Goal: Communication & Community: Ask a question

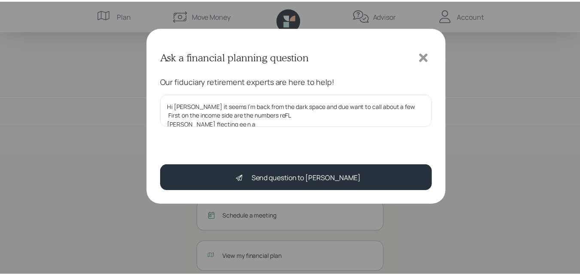
scroll to position [2, 0]
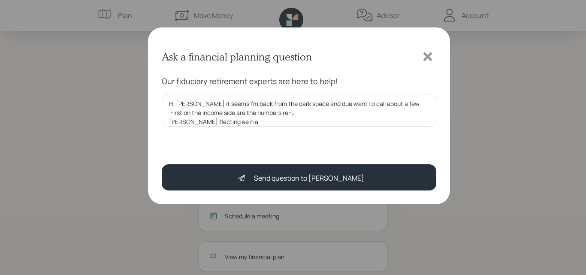
click at [429, 58] on icon at bounding box center [428, 56] width 9 height 9
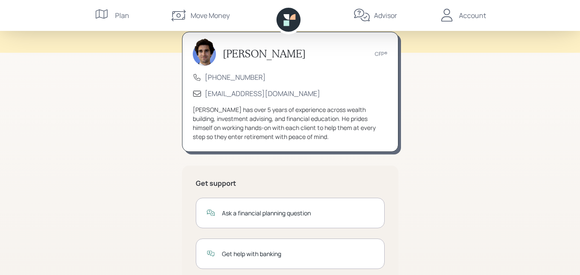
scroll to position [49, 0]
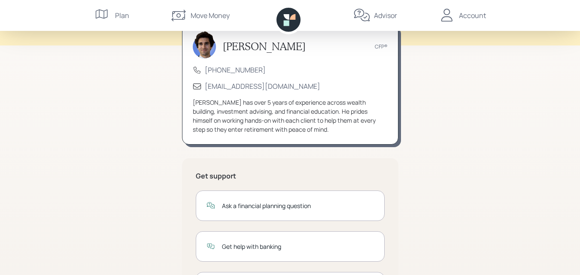
click at [103, 12] on icon at bounding box center [102, 15] width 17 height 17
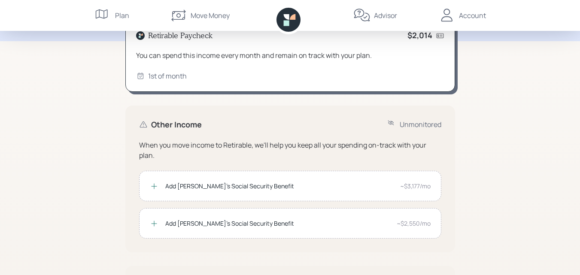
scroll to position [100, 0]
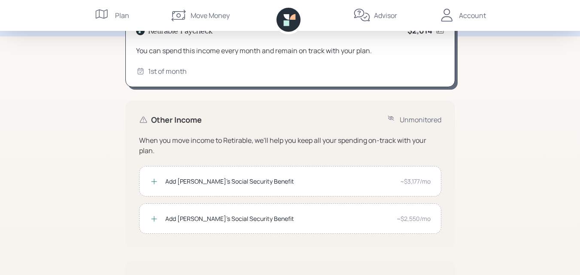
drag, startPoint x: 103, startPoint y: 241, endPoint x: 311, endPoint y: 127, distance: 236.8
click at [311, 127] on div "Other Income Unmonitored When you move income to Retirable, we'll help you keep…" at bounding box center [290, 174] width 330 height 147
drag, startPoint x: 213, startPoint y: 108, endPoint x: 354, endPoint y: 170, distance: 153.9
click at [354, 170] on div "Add [PERSON_NAME]'s Social Security Benefit ~$3,177/mo" at bounding box center [290, 181] width 302 height 30
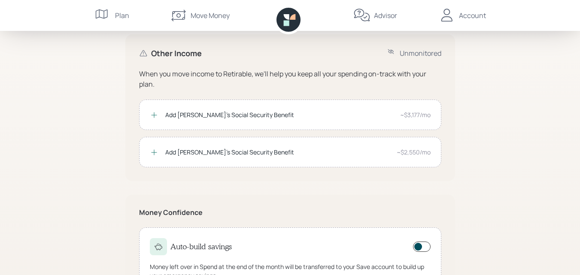
scroll to position [210, 0]
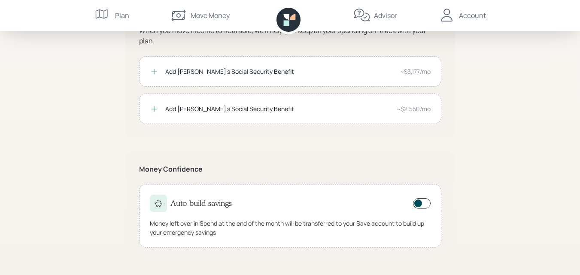
click at [155, 72] on icon at bounding box center [154, 71] width 9 height 9
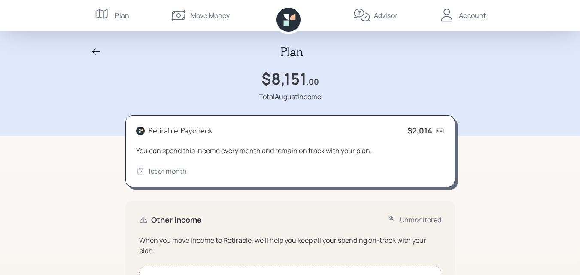
click at [464, 15] on div "Account" at bounding box center [472, 15] width 27 height 10
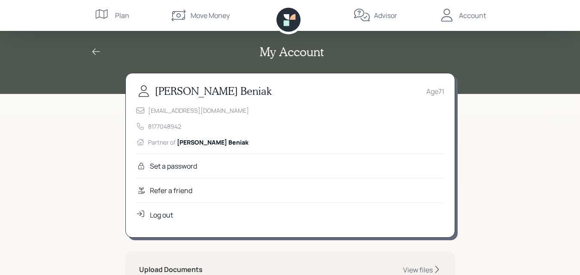
click at [503, 67] on div "My Account" at bounding box center [290, 47] width 580 height 94
drag, startPoint x: 485, startPoint y: 28, endPoint x: 484, endPoint y: 16, distance: 11.7
click at [486, 25] on nav "Plan Move Money Advisor Account" at bounding box center [290, 15] width 412 height 31
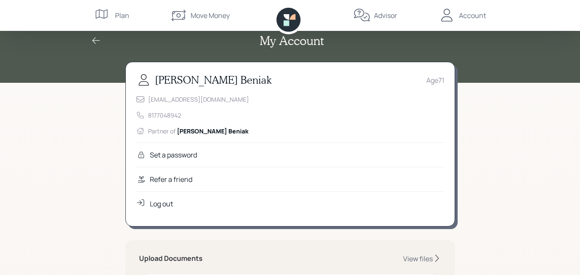
scroll to position [14, 0]
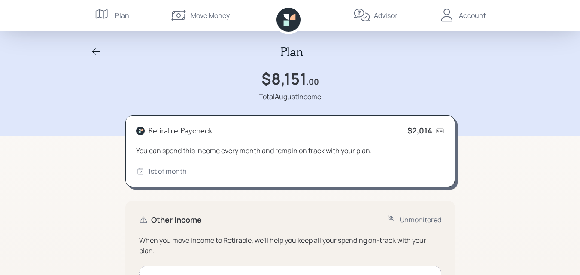
click at [379, 10] on div "Advisor" at bounding box center [385, 15] width 23 height 10
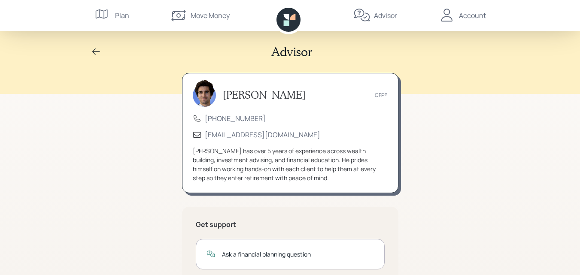
click at [486, 119] on div "Advisor [PERSON_NAME] CFP® [PHONE_NUMBER] [EMAIL_ADDRESS][DOMAIN_NAME] [PERSON_…" at bounding box center [290, 209] width 580 height 419
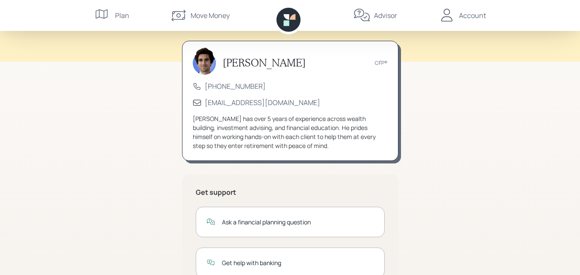
scroll to position [29, 0]
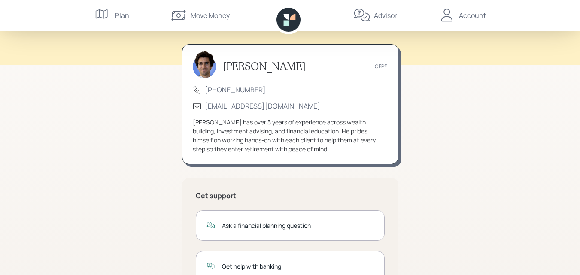
click at [225, 228] on div "Ask a financial planning question" at bounding box center [298, 225] width 152 height 9
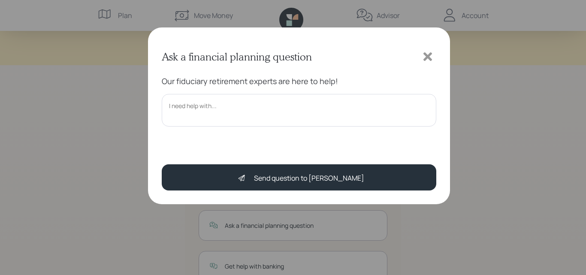
click at [200, 109] on textarea at bounding box center [299, 110] width 275 height 33
type textarea "nDEED"
click at [206, 99] on textarea "nDEED" at bounding box center [299, 110] width 275 height 33
drag, startPoint x: 200, startPoint y: 103, endPoint x: 162, endPoint y: 106, distance: 38.8
click at [162, 106] on textarea "nDEED" at bounding box center [299, 110] width 275 height 33
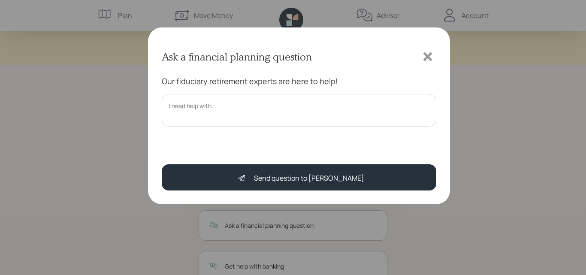
click at [161, 96] on div "Ask a financial planning question Our fiduciary retirement experts are here to …" at bounding box center [299, 115] width 302 height 177
drag, startPoint x: 232, startPoint y: 108, endPoint x: 131, endPoint y: 106, distance: 100.9
click at [131, 106] on div "Ask a financial planning question Our fiduciary retirement experts are here to …" at bounding box center [293, 137] width 586 height 275
click at [200, 106] on textarea "nDEED" at bounding box center [299, 110] width 275 height 33
click at [209, 104] on textarea "nDEED" at bounding box center [299, 110] width 275 height 33
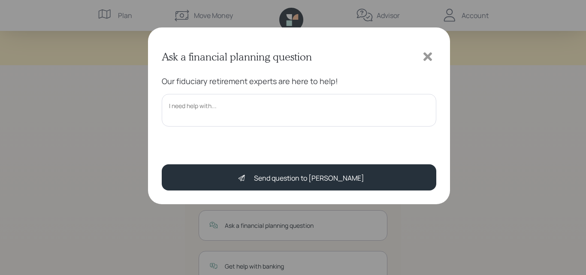
drag, startPoint x: 209, startPoint y: 104, endPoint x: 204, endPoint y: 104, distance: 4.7
click at [208, 104] on textarea "nDEED" at bounding box center [299, 110] width 275 height 33
click at [200, 105] on textarea "nDEED" at bounding box center [299, 110] width 275 height 33
drag, startPoint x: 178, startPoint y: 107, endPoint x: 183, endPoint y: 106, distance: 4.9
click at [182, 106] on textarea "nDEED" at bounding box center [299, 110] width 275 height 33
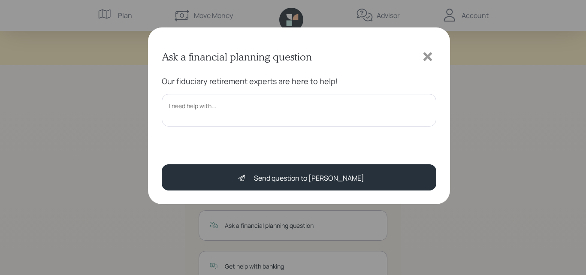
click at [185, 104] on textarea "nDEED" at bounding box center [299, 110] width 275 height 33
click at [183, 106] on textarea "nDEED" at bounding box center [299, 110] width 275 height 33
click at [185, 105] on textarea "nDEED" at bounding box center [299, 110] width 275 height 33
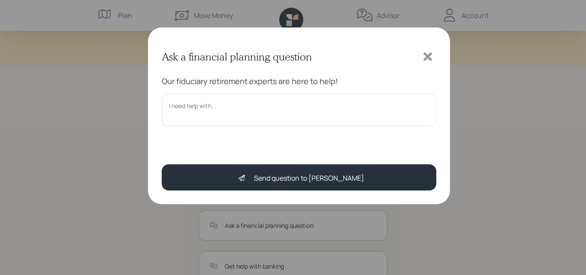
click at [182, 105] on textarea "nDEED" at bounding box center [299, 110] width 275 height 33
click at [198, 107] on textarea "nDEED" at bounding box center [299, 110] width 275 height 33
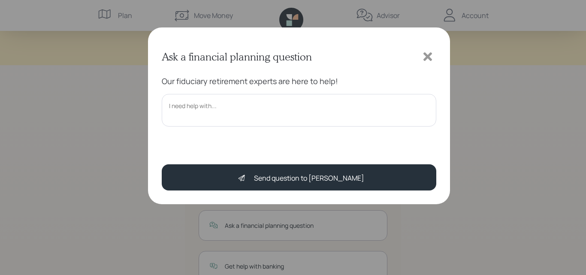
click at [200, 107] on textarea "nDEED" at bounding box center [299, 110] width 275 height 33
click at [199, 106] on textarea "nDEED" at bounding box center [299, 110] width 275 height 33
click at [201, 106] on textarea "nDEED" at bounding box center [299, 110] width 275 height 33
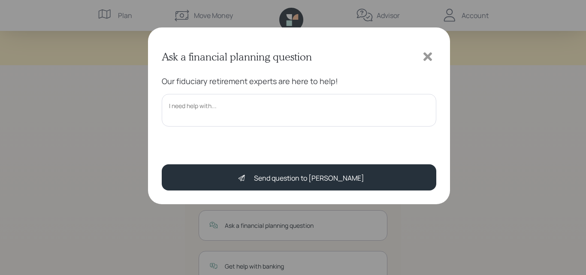
click at [201, 106] on textarea "nDEED" at bounding box center [299, 110] width 275 height 33
click at [195, 108] on textarea "nDEED" at bounding box center [299, 110] width 275 height 33
click at [195, 108] on textarea "I would a" at bounding box center [299, 110] width 275 height 33
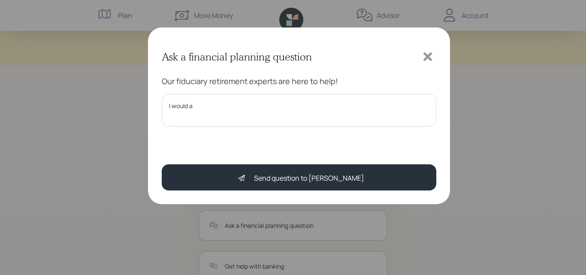
click at [195, 107] on textarea "I would a" at bounding box center [299, 110] width 275 height 33
click at [195, 107] on textarea "I would apdeci" at bounding box center [299, 110] width 275 height 33
drag, startPoint x: 193, startPoint y: 96, endPoint x: 213, endPoint y: 106, distance: 23.2
click at [196, 102] on textarea "I would apriciate at deci" at bounding box center [299, 110] width 275 height 33
click at [214, 110] on textarea "I would apriciate at deci" at bounding box center [299, 110] width 275 height 33
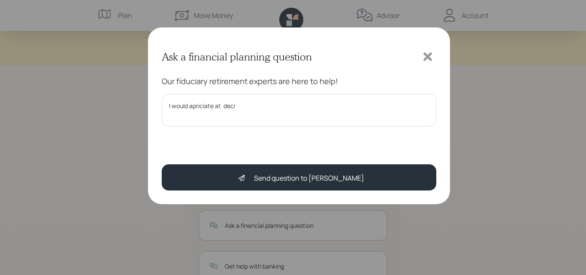
click at [214, 110] on textarea "I would apriciate at deci" at bounding box center [299, 110] width 275 height 33
drag, startPoint x: 207, startPoint y: 106, endPoint x: 199, endPoint y: 107, distance: 8.2
click at [199, 107] on textarea "I would apriciate at deci" at bounding box center [299, 110] width 275 height 33
click at [203, 105] on textarea "I would apriciate at deci" at bounding box center [299, 110] width 275 height 33
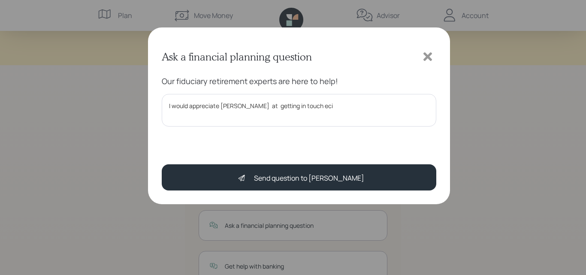
drag, startPoint x: 300, startPoint y: 105, endPoint x: 315, endPoint y: 103, distance: 14.6
click at [315, 103] on textarea "I would appreciate [PERSON_NAME] at getting in touch eci" at bounding box center [299, 110] width 275 height 33
click at [319, 107] on textarea "I would appreciate [PERSON_NAME] at getting in touch for a fww qujestionss. q" at bounding box center [299, 110] width 275 height 33
click at [370, 104] on textarea "I would appreciate [PERSON_NAME] at getting in touch for a few questions' which…" at bounding box center [299, 110] width 275 height 33
click at [395, 108] on textarea "I would appreciate [PERSON_NAME] at getting in touch for a few questions' which…" at bounding box center [299, 110] width 275 height 33
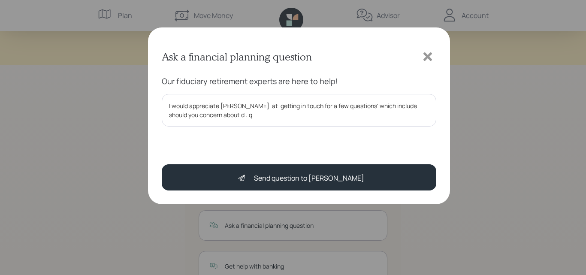
drag, startPoint x: 213, startPoint y: 113, endPoint x: 242, endPoint y: 114, distance: 28.8
click at [242, 114] on textarea "I would appreciate [PERSON_NAME] at getting in touch for a few questions' which…" at bounding box center [299, 110] width 275 height 33
click at [241, 114] on textarea "I would appreciate [PERSON_NAME] at getting in touch for a few questions' which…" at bounding box center [299, 110] width 275 height 33
click at [279, 105] on textarea "I would appreciate [PERSON_NAME] at gettingout in touch for a few questions' wh…" at bounding box center [299, 110] width 275 height 33
click at [311, 107] on textarea "I would appreciate [PERSON_NAME] at getting out in touch for a few questions' w…" at bounding box center [299, 110] width 275 height 33
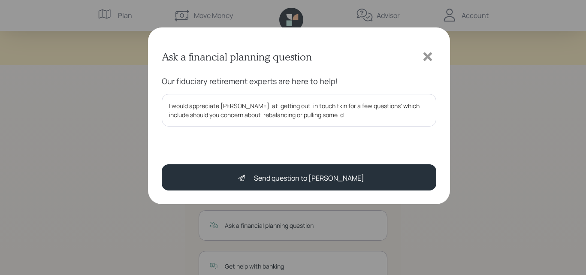
click at [322, 118] on textarea "I would appreciate [PERSON_NAME] at getting out in touch tkin for a few questio…" at bounding box center [299, 110] width 275 height 33
click at [317, 105] on textarea "I would appreciate [PERSON_NAME] at getting out in touch tkin for a few questio…" at bounding box center [299, 110] width 275 height 33
click at [317, 106] on textarea "I would appreciate [PERSON_NAME] at getting out in touch tto kin for a few ques…" at bounding box center [299, 110] width 275 height 33
drag, startPoint x: 312, startPoint y: 106, endPoint x: 323, endPoint y: 106, distance: 10.7
click at [313, 106] on textarea "I would appreciate [PERSON_NAME] at getting out in touch tt kin for a few quest…" at bounding box center [299, 110] width 275 height 33
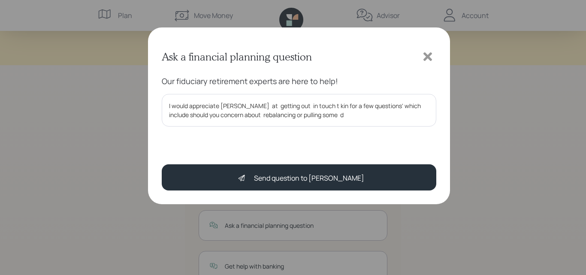
drag, startPoint x: 328, startPoint y: 107, endPoint x: 321, endPoint y: 115, distance: 10.4
click at [323, 114] on textarea "I would appreciate [PERSON_NAME] at getting out in touch t kin for a few questi…" at bounding box center [299, 110] width 275 height 33
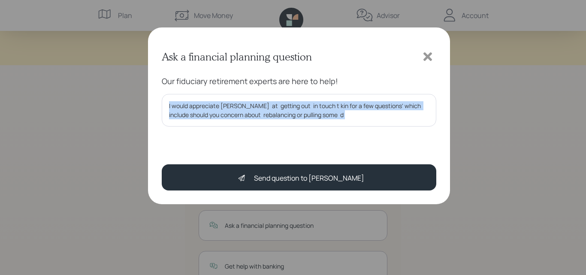
click at [340, 140] on div at bounding box center [299, 138] width 275 height 10
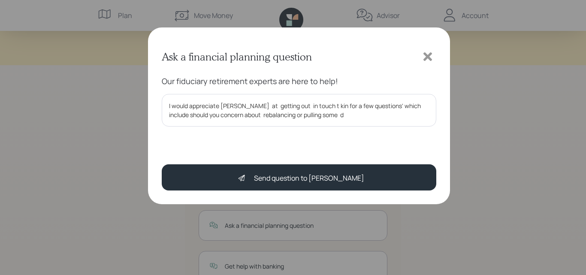
click at [338, 140] on div at bounding box center [299, 138] width 275 height 10
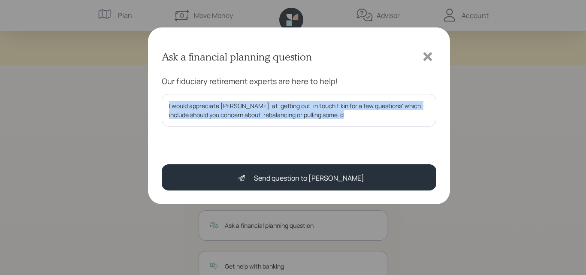
drag, startPoint x: 342, startPoint y: 130, endPoint x: 355, endPoint y: 115, distance: 20.1
click at [348, 124] on div "Our fiduciary retirement experts are here to help! I would appreciate [PERSON_N…" at bounding box center [299, 112] width 275 height 72
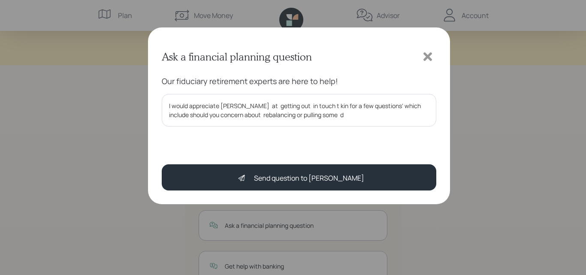
click at [315, 105] on textarea "I would appreciate [PERSON_NAME] at getting out in touch t kin for a few questi…" at bounding box center [299, 110] width 275 height 33
drag, startPoint x: 284, startPoint y: 119, endPoint x: 264, endPoint y: 123, distance: 20.1
click at [268, 122] on textarea "I would appreciate [PERSON_NAME] at getting out in touch for a fdw t kin for a …" at bounding box center [299, 110] width 275 height 33
drag, startPoint x: 290, startPoint y: 143, endPoint x: 295, endPoint y: 139, distance: 6.7
click at [297, 137] on div at bounding box center [299, 138] width 275 height 10
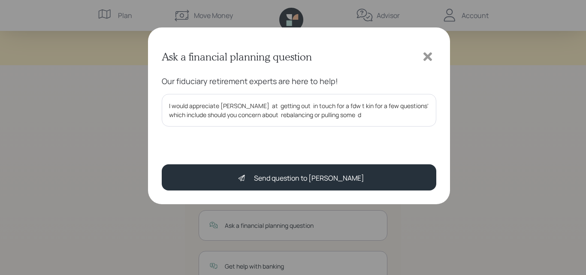
click at [297, 137] on div at bounding box center [299, 138] width 275 height 10
click at [295, 139] on div at bounding box center [299, 138] width 275 height 10
click at [297, 137] on div at bounding box center [299, 138] width 275 height 10
drag, startPoint x: 317, startPoint y: 106, endPoint x: 332, endPoint y: 103, distance: 14.8
click at [332, 103] on textarea "I would appreciate [PERSON_NAME] at getting out in touch for a fdw t kin for a …" at bounding box center [299, 110] width 275 height 33
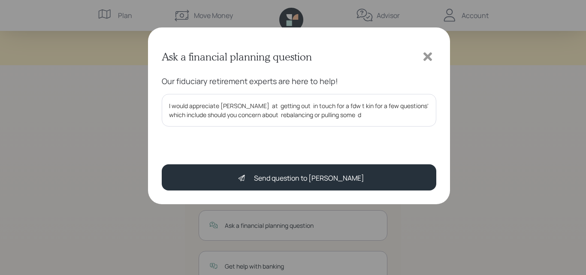
click at [349, 87] on div "Our fiduciary retirement experts are here to help!" at bounding box center [299, 82] width 275 height 12
drag, startPoint x: 328, startPoint y: 106, endPoint x: 355, endPoint y: 108, distance: 27.1
click at [329, 106] on textarea "I would appreciate [PERSON_NAME] at getting out in touch for a fdw t kin for a …" at bounding box center [299, 110] width 275 height 33
drag, startPoint x: 348, startPoint y: 110, endPoint x: 352, endPoint y: 100, distance: 11.6
click at [351, 103] on textarea "I would appreciate [PERSON_NAME] at getting out in touch for a few t kin for a …" at bounding box center [299, 110] width 275 height 33
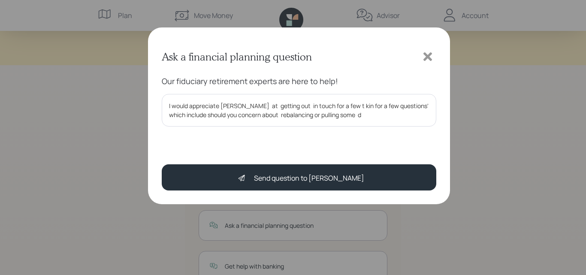
drag, startPoint x: 367, startPoint y: 116, endPoint x: 362, endPoint y: 121, distance: 7.0
click at [366, 117] on textarea "I would appreciate [PERSON_NAME] at getting out in touch for a few t kin for a …" at bounding box center [299, 110] width 275 height 33
click at [361, 121] on textarea "I would appreciate [PERSON_NAME] at getting out in touch for a few t kin for a …" at bounding box center [299, 110] width 275 height 33
click at [333, 133] on div "Our fiduciary retirement experts are here to help! I would appreciate [PERSON_N…" at bounding box center [299, 112] width 275 height 72
click at [385, 124] on textarea "I would appreciate [PERSON_NAME] at getting out in touch for a few t kin for a …" at bounding box center [299, 110] width 275 height 33
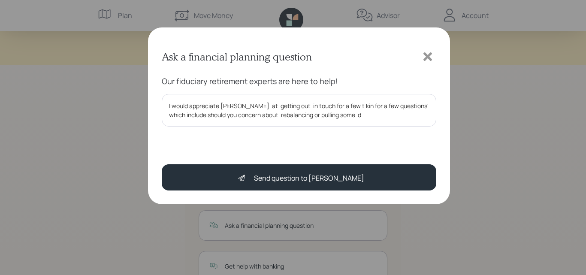
drag, startPoint x: 352, startPoint y: 105, endPoint x: 370, endPoint y: 106, distance: 18.9
click at [373, 106] on textarea "I would appreciate [PERSON_NAME] at getting out in touch for a few t kin for a …" at bounding box center [299, 110] width 275 height 33
click at [324, 106] on textarea "I would appreciate [PERSON_NAME] at getting out in touch for a few t kin fquest…" at bounding box center [299, 110] width 275 height 33
click at [329, 105] on textarea "I would appreciate [PERSON_NAME] at getting out in touch for a fquestions' whic…" at bounding box center [299, 110] width 275 height 33
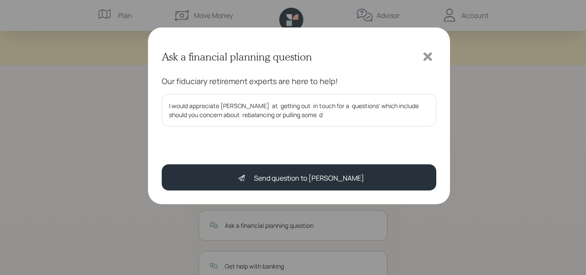
drag, startPoint x: 316, startPoint y: 110, endPoint x: 307, endPoint y: 112, distance: 9.1
click at [306, 115] on textarea "I would appreciate [PERSON_NAME] at getting out in touch for a questions' which…" at bounding box center [299, 110] width 275 height 33
click at [324, 133] on div "Our fiduciary retirement experts are here to help! I would appreciate [PERSON_N…" at bounding box center [299, 112] width 275 height 72
click at [334, 121] on textarea "I would appreciate [PERSON_NAME] at getting out in touch for a questions' which…" at bounding box center [299, 110] width 275 height 33
click at [259, 107] on textarea "I would appreciate [PERSON_NAME] at getting out in touch for a questions' which…" at bounding box center [299, 110] width 275 height 33
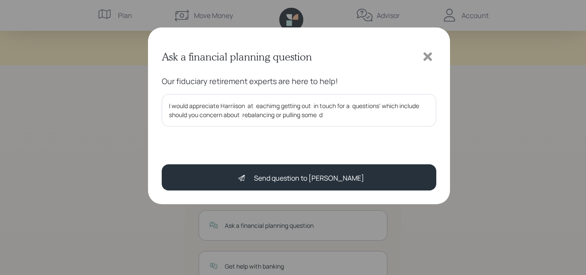
drag, startPoint x: 281, startPoint y: 117, endPoint x: 270, endPoint y: 105, distance: 16.1
click at [271, 106] on textarea "I would appreciate Harriison at eachimg getting out in touch for a questions' w…" at bounding box center [299, 110] width 275 height 33
drag, startPoint x: 248, startPoint y: 108, endPoint x: 254, endPoint y: 109, distance: 6.5
click at [254, 109] on textarea "I would appreciate [PERSON_NAME] at reaching getting out in touch for a questio…" at bounding box center [299, 110] width 275 height 33
drag, startPoint x: 248, startPoint y: 104, endPoint x: 272, endPoint y: 104, distance: 23.6
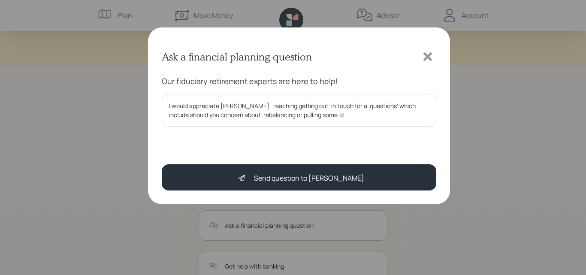
click at [272, 104] on textarea "I would appreciate [PERSON_NAME] reaching getting out in touch for a questions'…" at bounding box center [299, 110] width 275 height 33
drag, startPoint x: 350, startPoint y: 105, endPoint x: 434, endPoint y: 109, distance: 84.3
click at [434, 109] on textarea "I would appreciate [PERSON_NAME] getting out in touch for a questions' which in…" at bounding box center [299, 110] width 275 height 33
click at [213, 119] on textarea "I would appreciate [PERSON_NAME] getting out in touch for a questions' concern …" at bounding box center [299, 110] width 275 height 33
drag, startPoint x: 215, startPoint y: 115, endPoint x: 246, endPoint y: 117, distance: 31.8
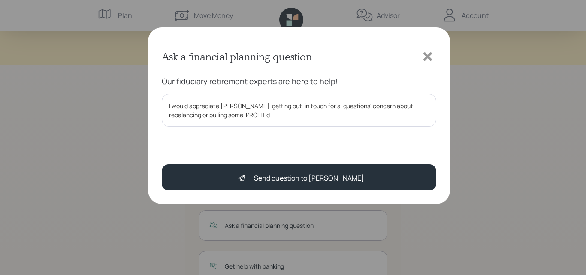
click at [246, 117] on textarea "I would appreciate [PERSON_NAME] getting out in touch for a questions' concern …" at bounding box center [299, 110] width 275 height 33
click at [261, 92] on div "Our fiduciary retirement experts are here to help! I would appreciate [PERSON_N…" at bounding box center [299, 112] width 275 height 72
drag, startPoint x: 261, startPoint y: 114, endPoint x: 253, endPoint y: 115, distance: 7.3
click at [255, 115] on textarea "I would appreciate [PERSON_NAME] getting out in touch for a questions' concern …" at bounding box center [299, 110] width 275 height 33
click at [264, 109] on textarea "I would appreciate [PERSON_NAME] getting out in touch for a questions' concern …" at bounding box center [299, 110] width 275 height 33
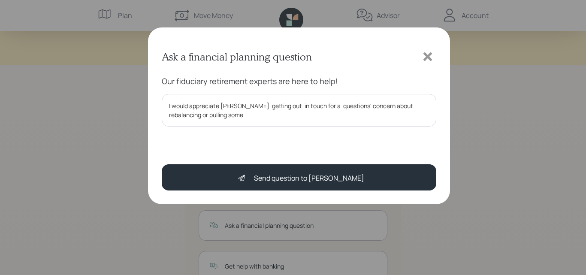
click at [265, 109] on textarea "I would appreciate [PERSON_NAME] getting out in touch for a questions' concern …" at bounding box center [299, 110] width 275 height 33
click at [274, 128] on div "Our fiduciary retirement experts are here to help! I would appreciate [PERSON_N…" at bounding box center [299, 112] width 275 height 72
click at [269, 109] on textarea "I would appreciate [PERSON_NAME] getting out in touch for a questions' concern …" at bounding box center [299, 110] width 275 height 33
click at [296, 122] on textarea "I would appreciate [PERSON_NAME] getting in touch with me out in touch for a qu…" at bounding box center [299, 110] width 275 height 33
click at [314, 109] on textarea "I would appreciate [PERSON_NAME] getting in touch with me out in touch for a qu…" at bounding box center [299, 110] width 275 height 33
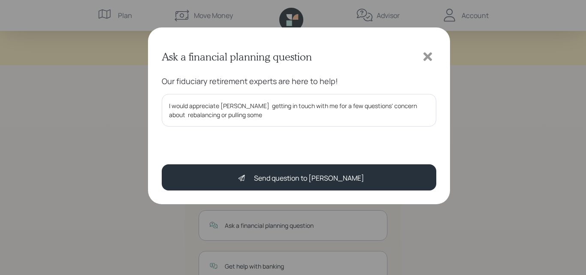
drag, startPoint x: 372, startPoint y: 105, endPoint x: 394, endPoint y: 107, distance: 21.5
click at [394, 107] on textarea "I would appreciate [PERSON_NAME] getting in touch with me for a few questions' …" at bounding box center [299, 110] width 275 height 33
click at [215, 114] on textarea "I would appreciate [PERSON_NAME] getting in touch with me for a few questions' …" at bounding box center [299, 110] width 275 height 33
type textarea "I would appreciate [PERSON_NAME] getting in touch with me for a few questions' …"
drag, startPoint x: 328, startPoint y: 123, endPoint x: 306, endPoint y: 132, distance: 23.7
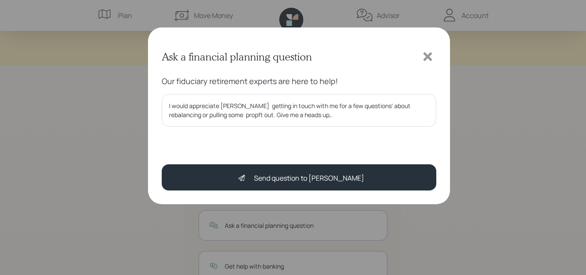
click at [306, 132] on div "Our fiduciary retirement experts are here to help! I would appreciate [PERSON_N…" at bounding box center [299, 112] width 275 height 72
drag, startPoint x: 306, startPoint y: 132, endPoint x: 307, endPoint y: 127, distance: 4.8
drag, startPoint x: 307, startPoint y: 127, endPoint x: 296, endPoint y: 119, distance: 13.5
click at [296, 119] on textarea "I would appreciate [PERSON_NAME] getting in touch with me for a few questions' …" at bounding box center [299, 110] width 275 height 33
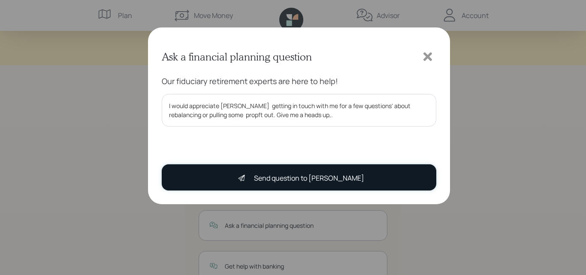
click at [297, 185] on div "Send question to [PERSON_NAME]" at bounding box center [298, 178] width 131 height 17
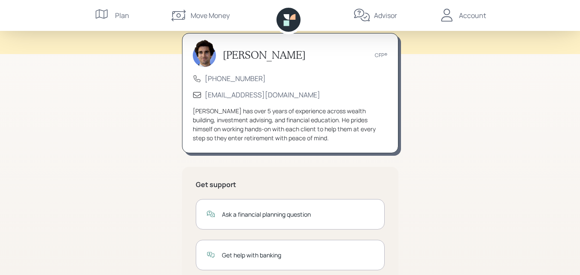
scroll to position [43, 0]
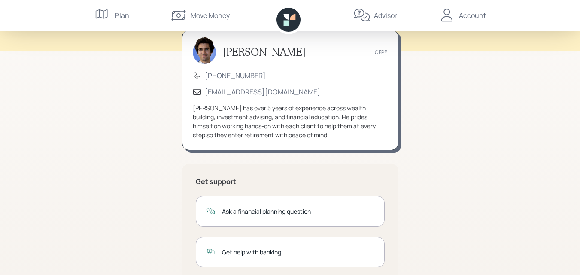
click at [472, 21] on div "Account" at bounding box center [462, 15] width 48 height 31
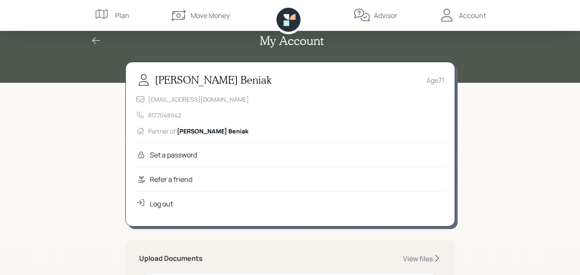
scroll to position [14, 0]
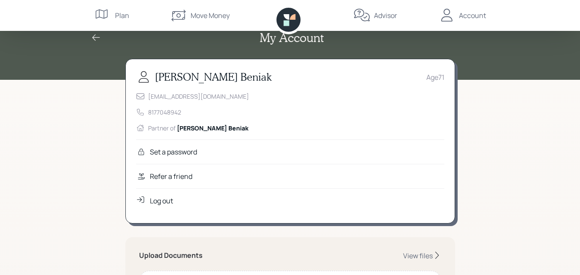
click at [112, 14] on div "Plan" at bounding box center [111, 15] width 35 height 31
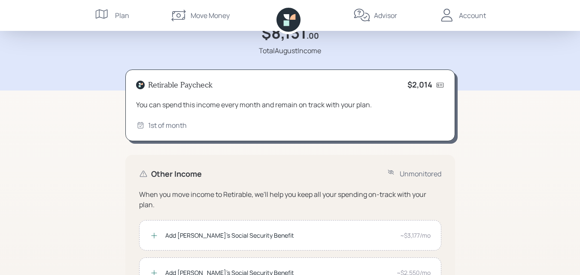
scroll to position [43, 0]
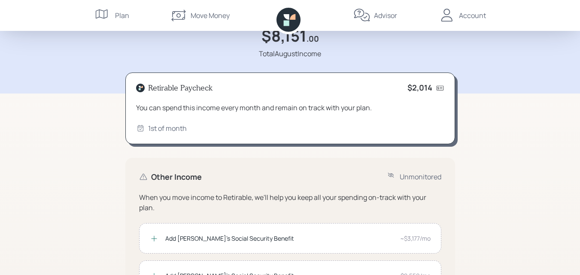
click at [124, 20] on div "Plan" at bounding box center [122, 15] width 14 height 10
click at [119, 16] on div "Plan" at bounding box center [122, 15] width 14 height 10
click at [120, 13] on div "Plan" at bounding box center [122, 15] width 14 height 10
click at [110, 15] on icon at bounding box center [102, 15] width 17 height 17
click at [122, 16] on div "Plan" at bounding box center [122, 15] width 14 height 10
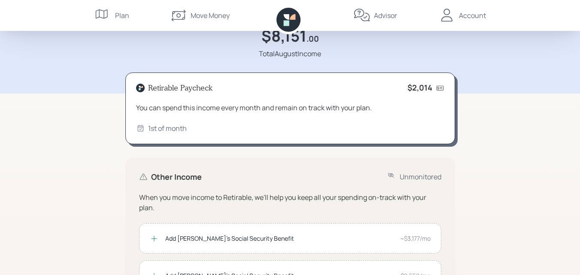
click at [375, 112] on div "You can spend this income every month and remain on track with your plan." at bounding box center [290, 108] width 308 height 10
click at [370, 109] on div "You can spend this income every month and remain on track with your plan." at bounding box center [290, 108] width 308 height 10
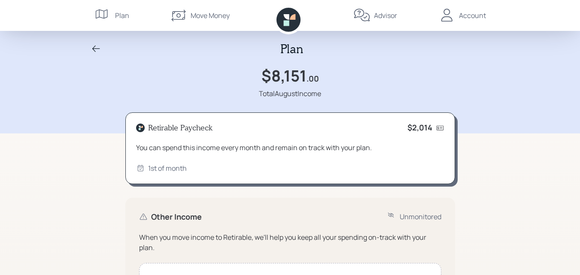
scroll to position [0, 0]
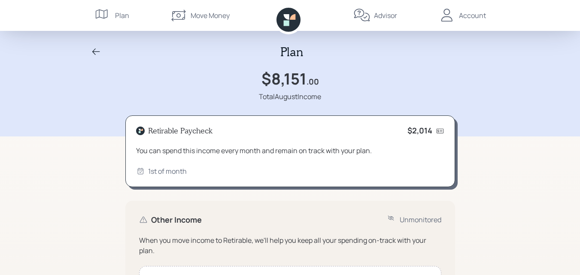
drag, startPoint x: 369, startPoint y: 152, endPoint x: 383, endPoint y: 152, distance: 14.6
click at [369, 152] on div "You can spend this income every month and remain on track with your plan." at bounding box center [290, 151] width 308 height 10
drag, startPoint x: 368, startPoint y: 149, endPoint x: 381, endPoint y: 150, distance: 12.9
click at [369, 150] on div "You can spend this income every month and remain on track with your plan." at bounding box center [290, 151] width 308 height 10
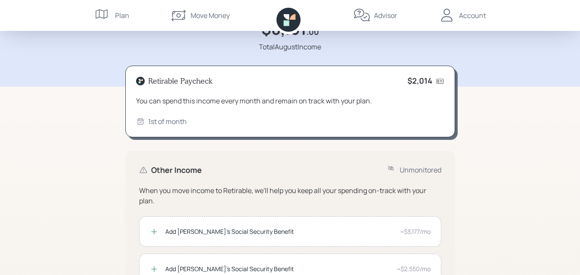
scroll to position [43, 0]
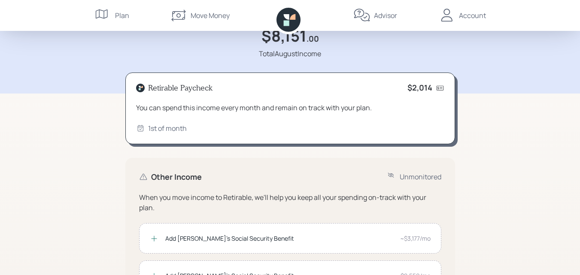
click at [155, 225] on div "Add [PERSON_NAME]'s Social Security Benefit ~$3,177/mo" at bounding box center [290, 238] width 302 height 30
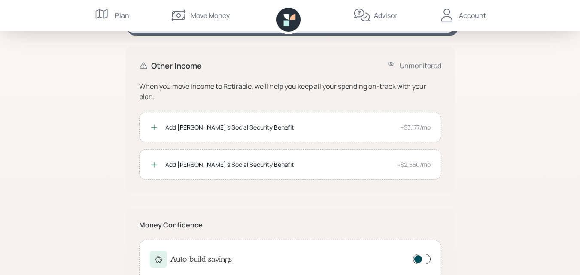
scroll to position [153, 0]
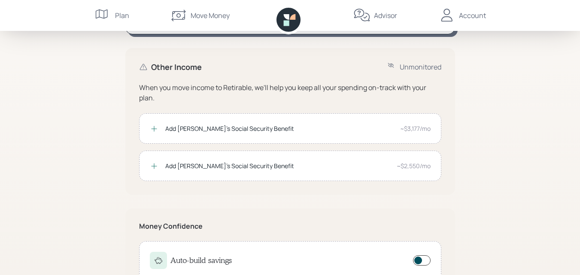
click at [425, 259] on span at bounding box center [422, 260] width 18 height 10
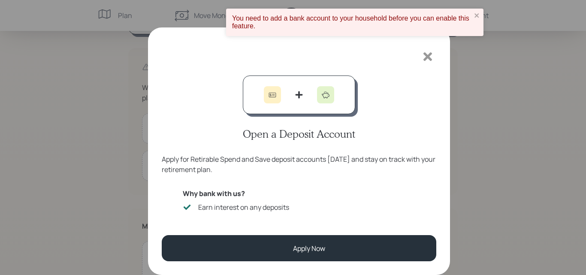
click at [427, 58] on icon at bounding box center [428, 56] width 9 height 9
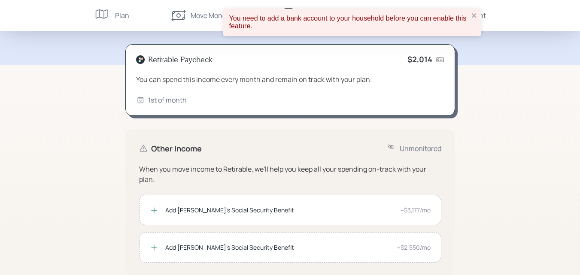
scroll to position [67, 0]
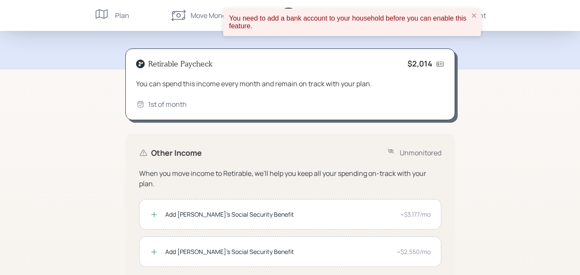
click at [155, 204] on div "Add [PERSON_NAME]'s Social Security Benefit ~$3,177/mo" at bounding box center [290, 214] width 302 height 30
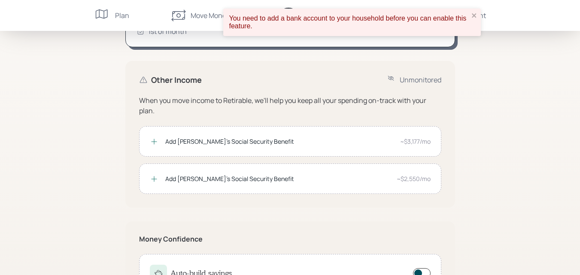
scroll to position [153, 0]
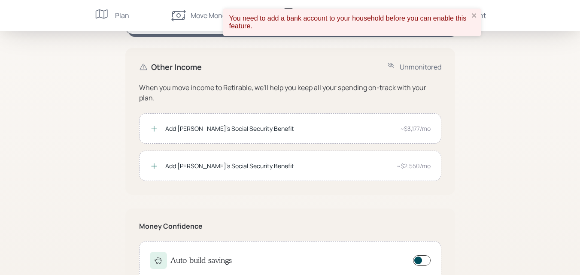
click at [153, 132] on icon at bounding box center [154, 128] width 9 height 9
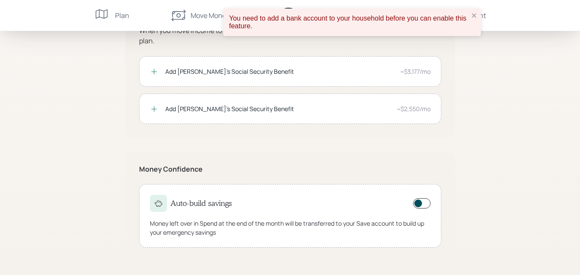
scroll to position [168, 0]
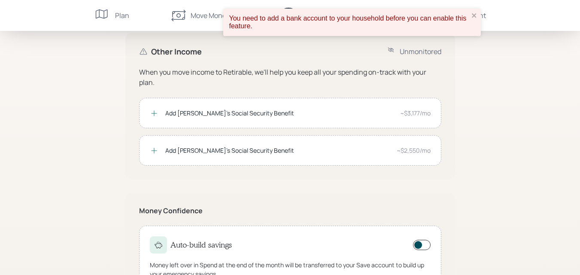
click at [166, 110] on div "Add [PERSON_NAME]'s Social Security Benefit ~$3,177/mo" at bounding box center [290, 113] width 302 height 30
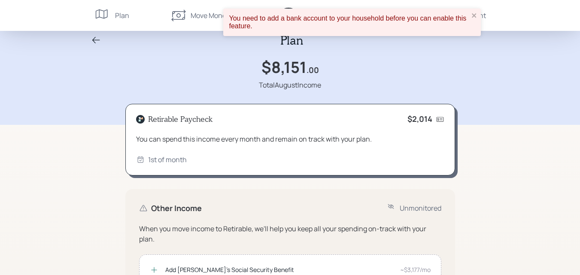
scroll to position [14, 0]
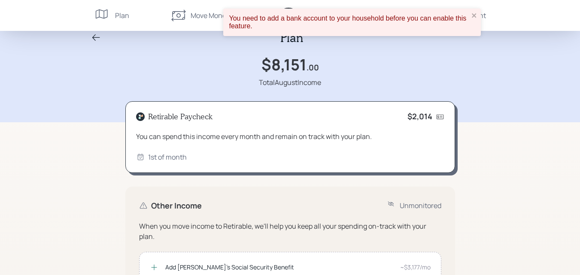
click at [96, 41] on icon at bounding box center [96, 38] width 10 height 10
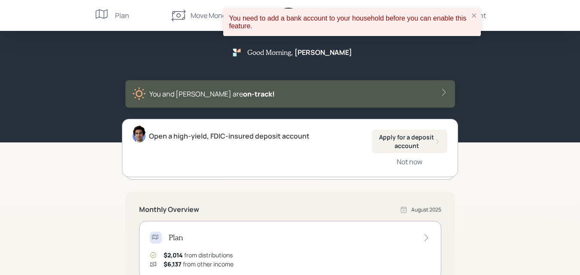
click at [94, 79] on div "Good Morning , [PERSON_NAME] You and [PERSON_NAME] are on‑track!" at bounding box center [290, 76] width 412 height 63
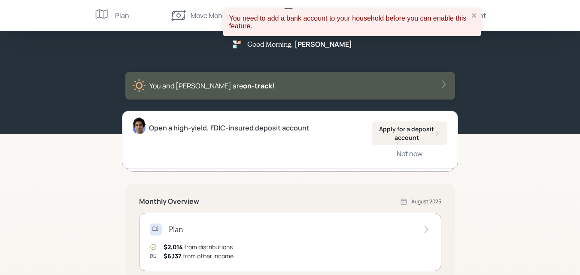
scroll to position [14, 0]
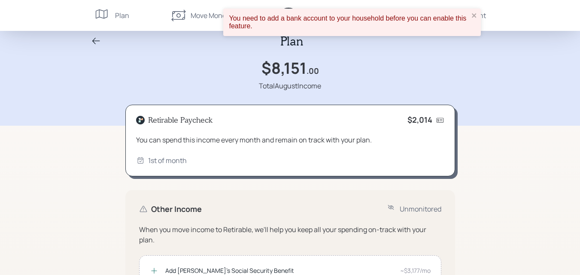
scroll to position [29, 0]
